Goal: Information Seeking & Learning: Learn about a topic

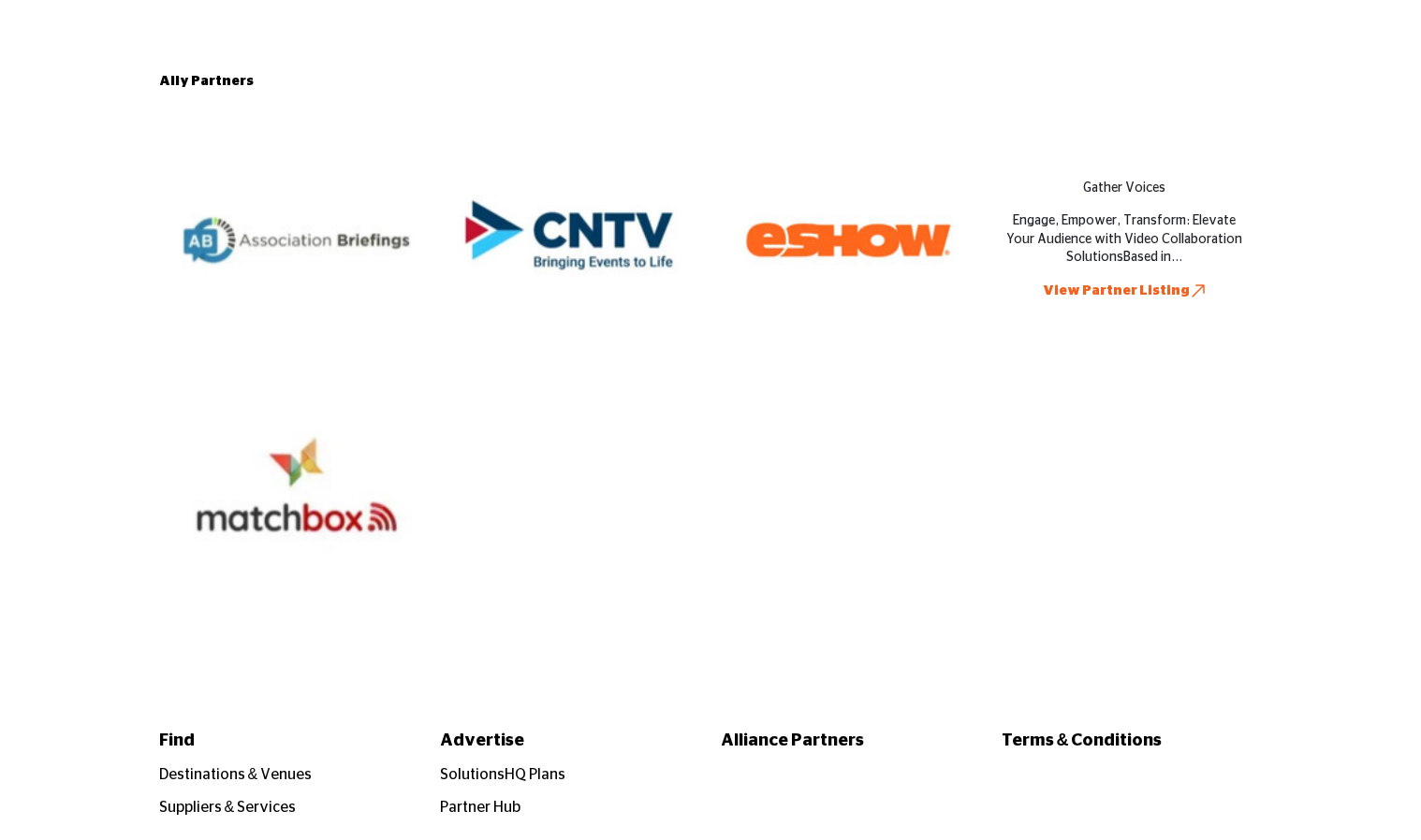
scroll to position [5111, 0]
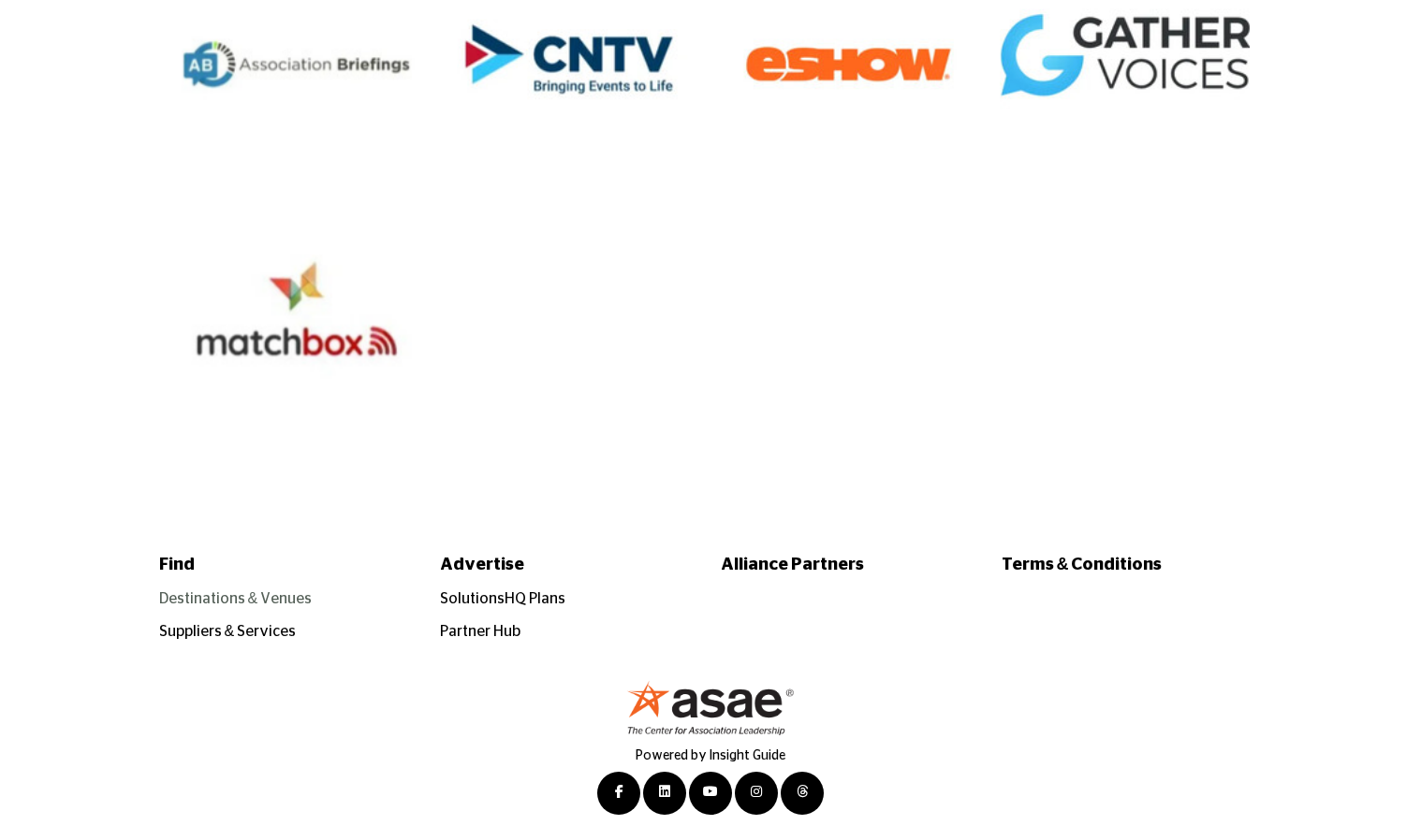
click at [230, 604] on link "Destinations & Venues" at bounding box center [235, 599] width 154 height 15
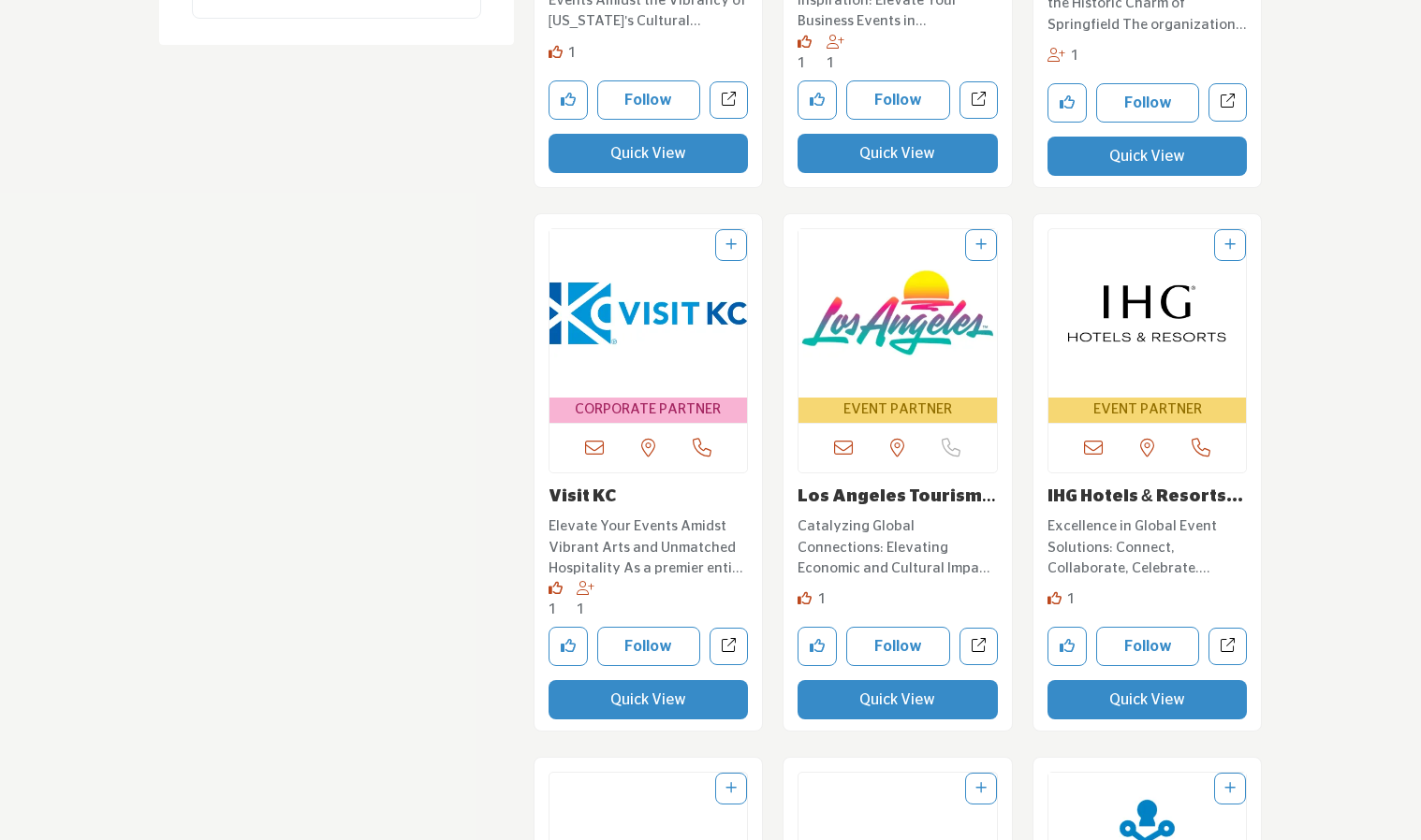
scroll to position [2661, 0]
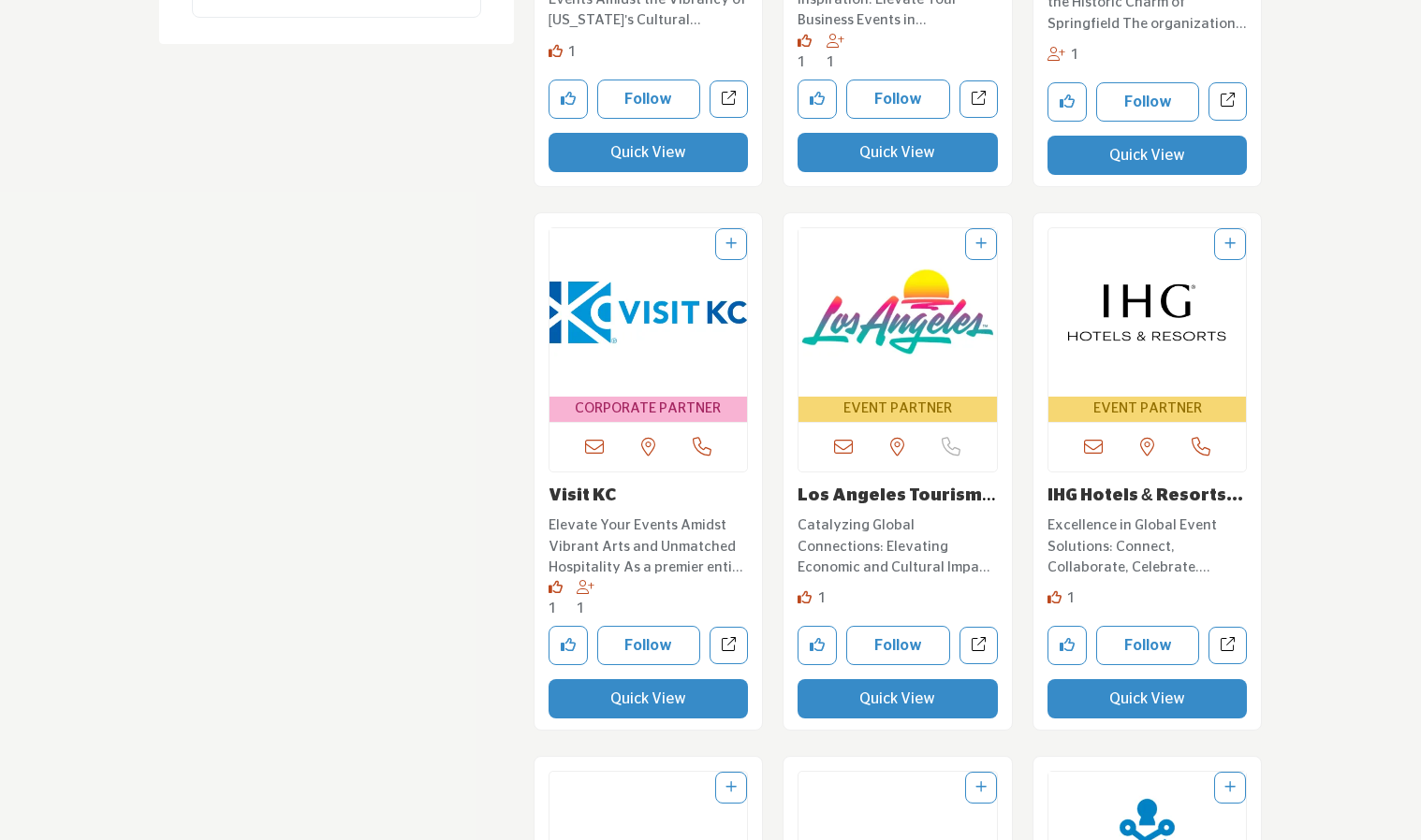
click at [838, 509] on div "Los Angeles Tourism ... Catalyzing Global Connections: Elevating Economic and C…" at bounding box center [898, 534] width 201 height 96
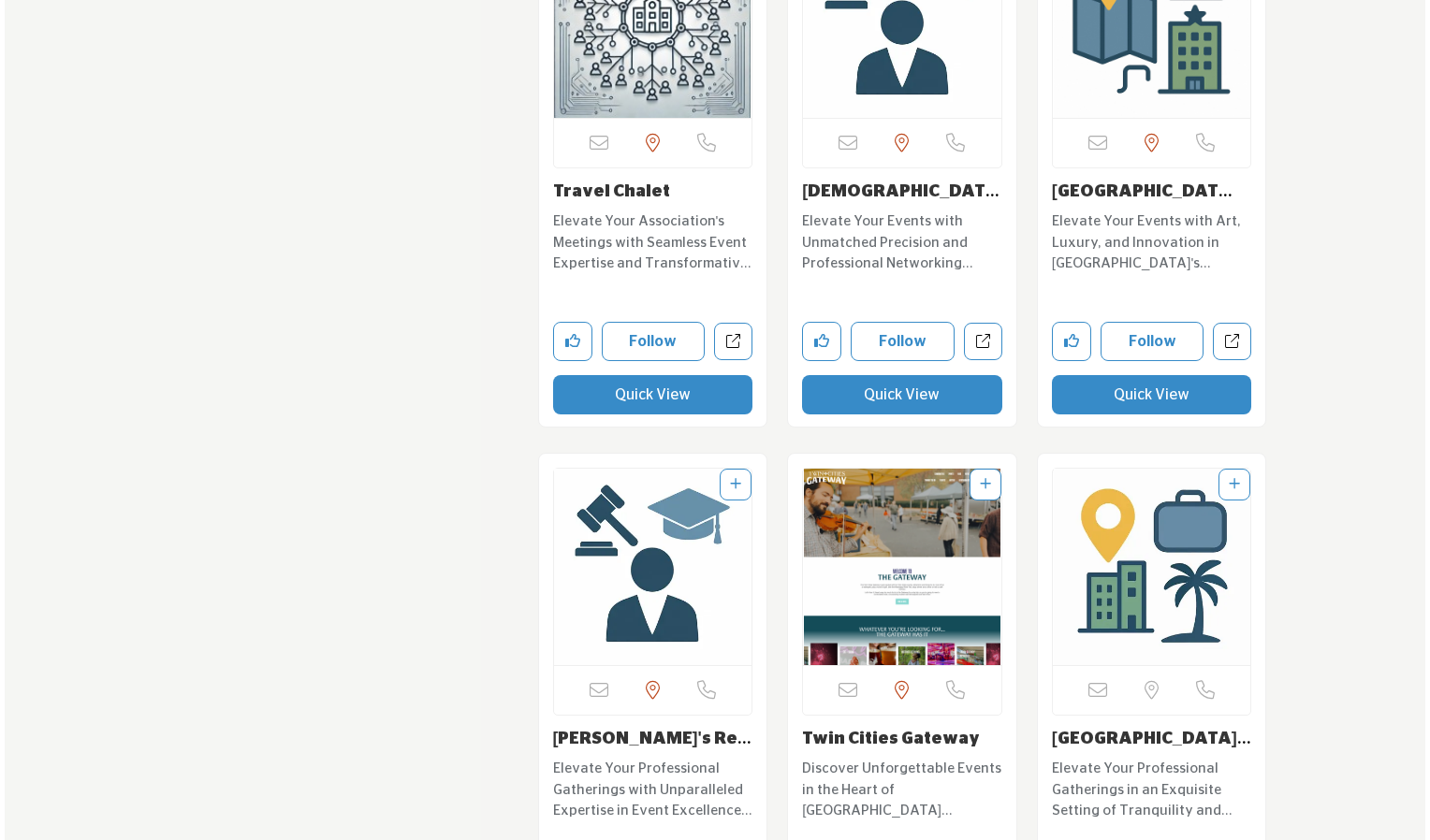
scroll to position [19380, 0]
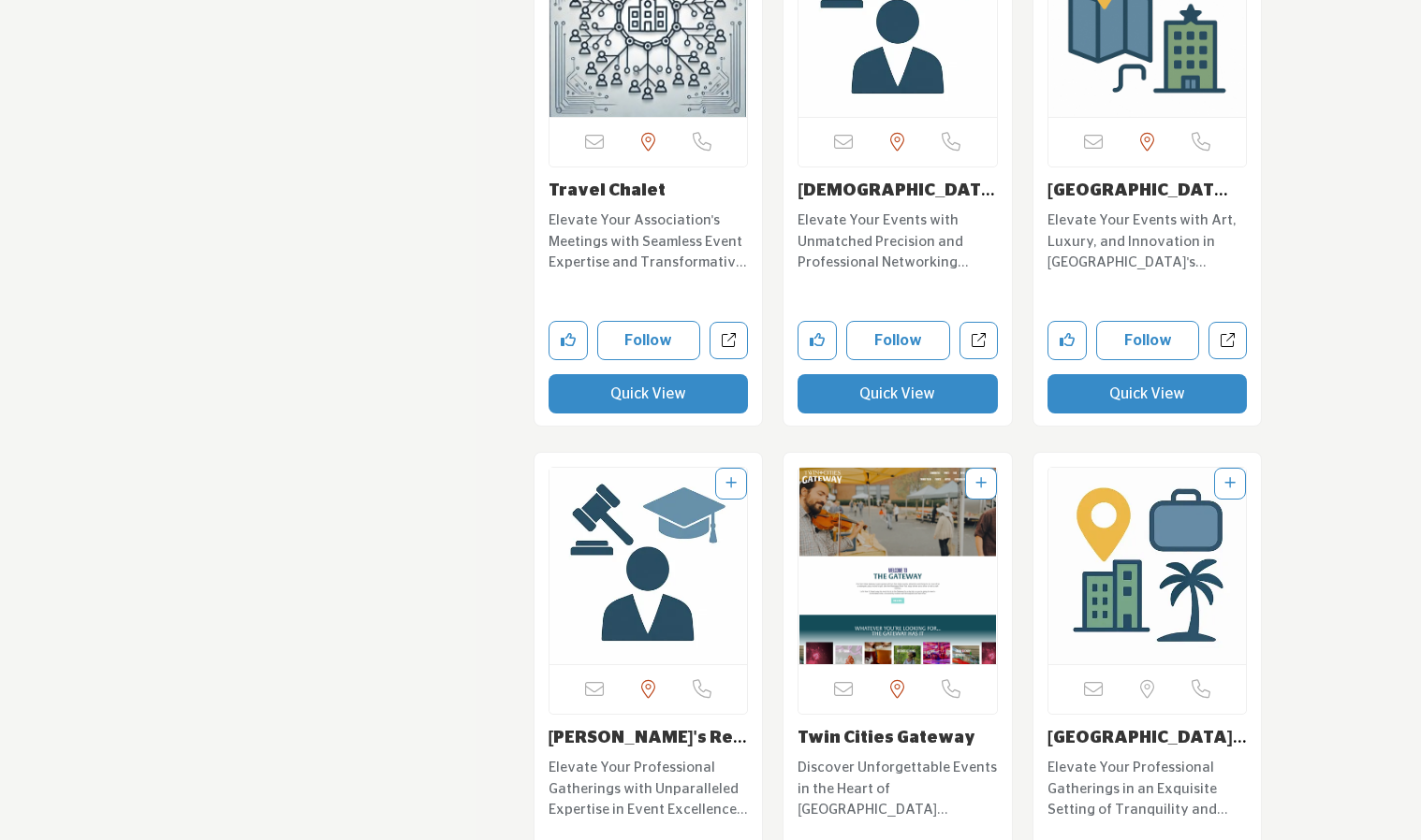
click at [906, 374] on button "Quick View" at bounding box center [898, 394] width 201 height 40
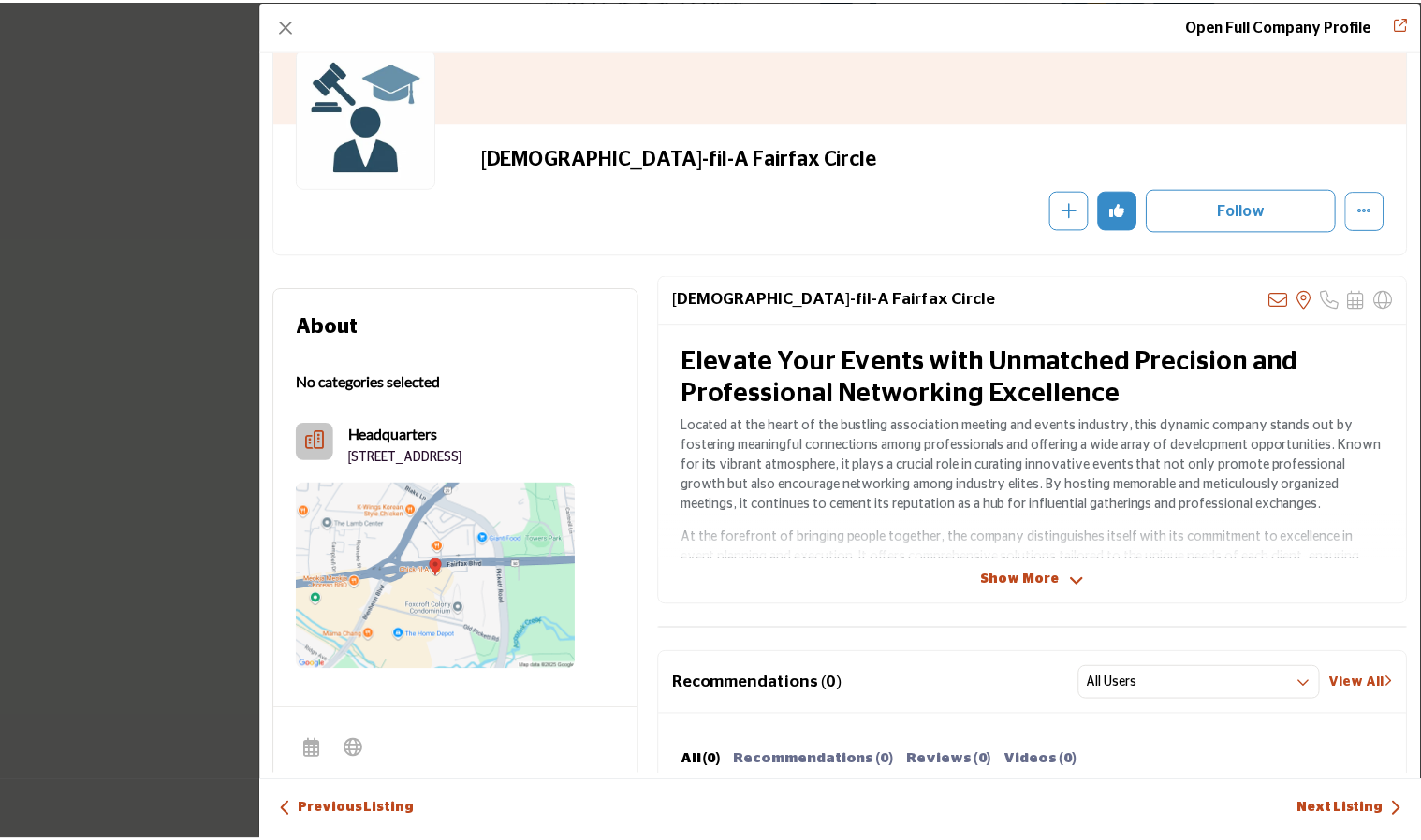
scroll to position [0, 0]
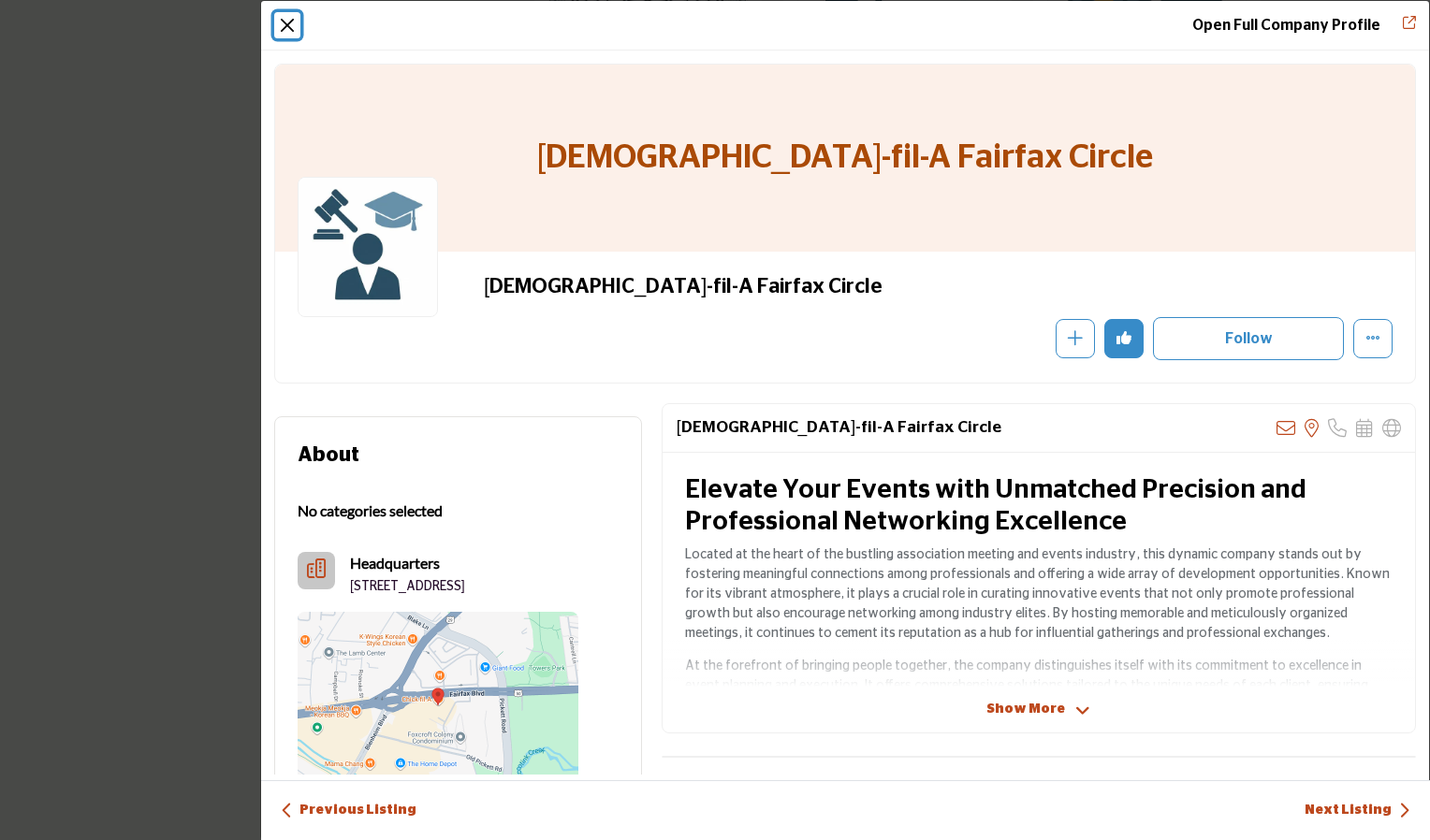
click at [283, 25] on button "Close" at bounding box center [287, 25] width 26 height 26
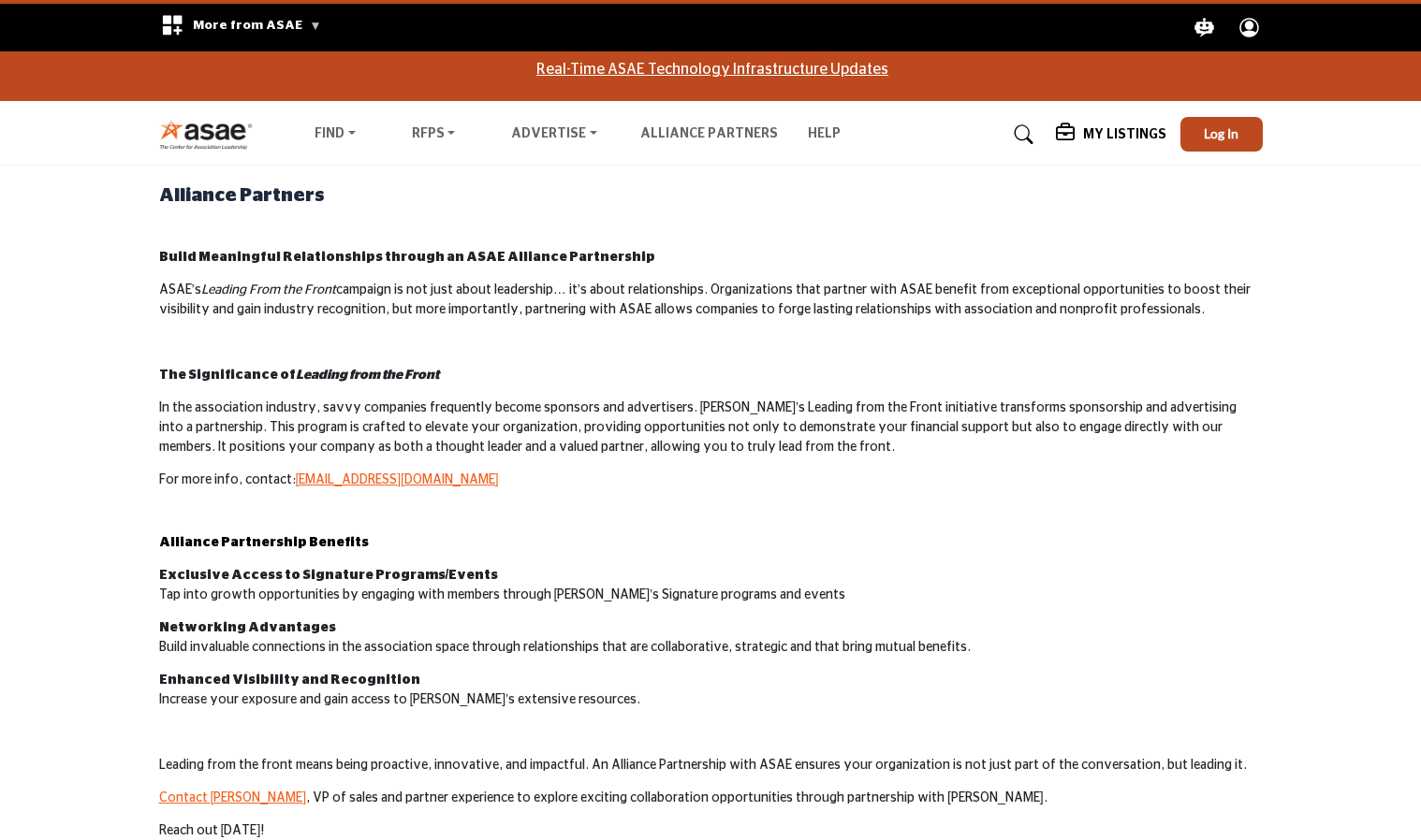
scroll to position [5111, 0]
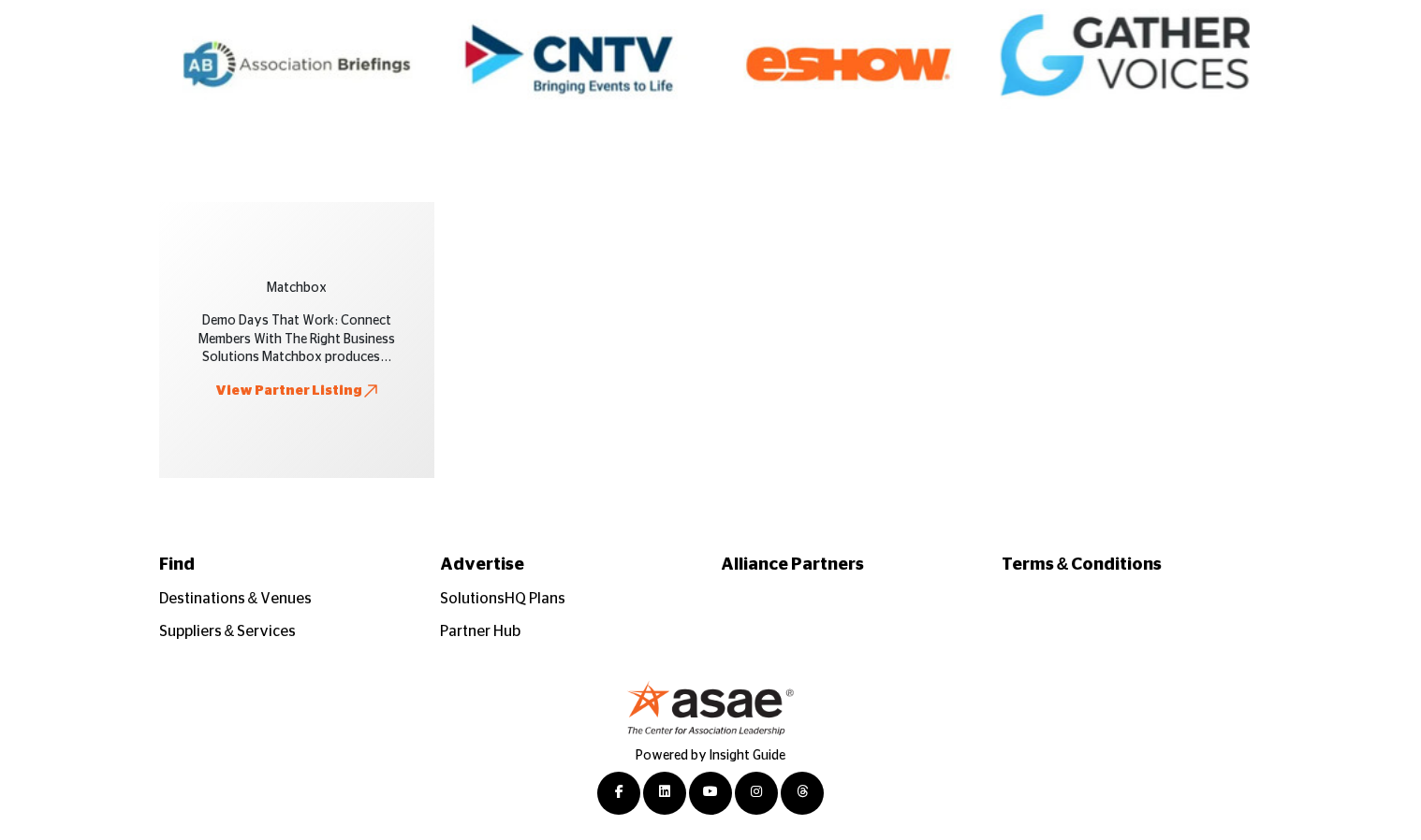
click at [414, 464] on div "Matchbox Demo Days That Work: Connect Members With The Right Business Solutions…" at bounding box center [297, 341] width 250 height 250
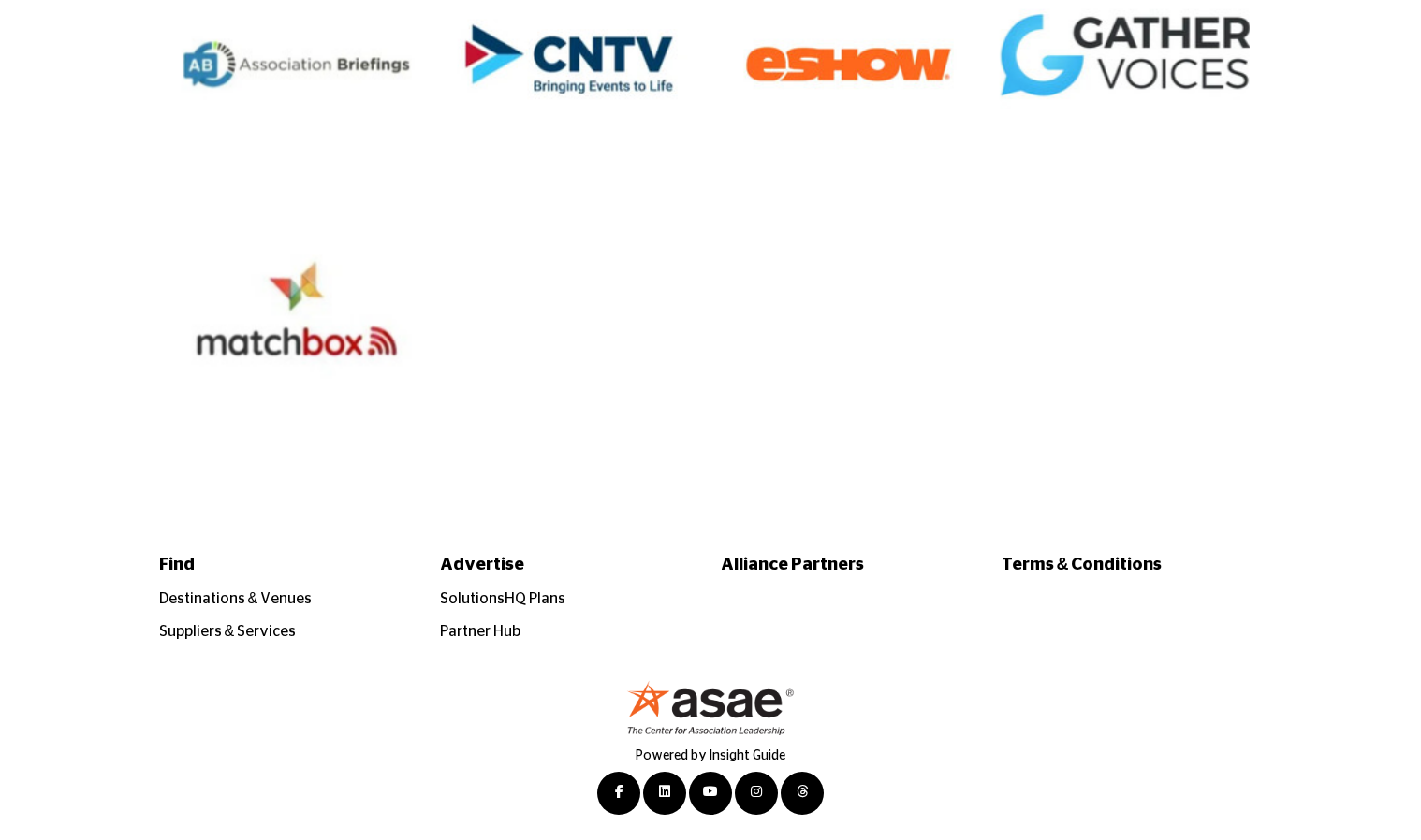
click at [481, 619] on ul "SolutionsHQ Plans Partner Hub" at bounding box center [570, 616] width 261 height 56
click at [481, 630] on link "Partner Hub" at bounding box center [480, 631] width 80 height 15
